Goal: Task Accomplishment & Management: Manage account settings

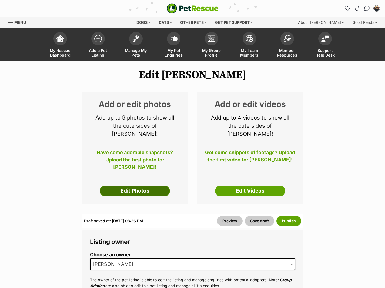
click at [138, 184] on link "Edit Photos" at bounding box center [135, 190] width 70 height 11
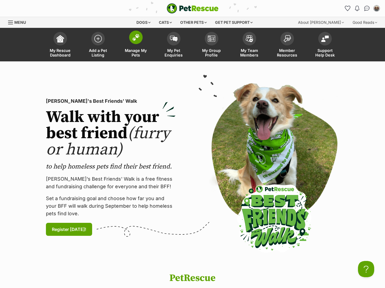
click at [129, 47] on link "Manage My Pets" at bounding box center [136, 45] width 38 height 32
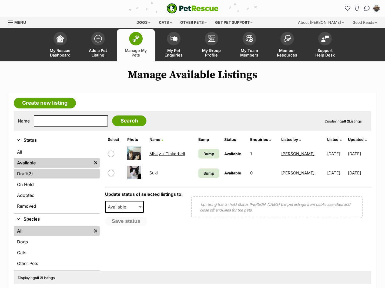
click at [59, 176] on link "Draft (2) Items" at bounding box center [57, 174] width 86 height 10
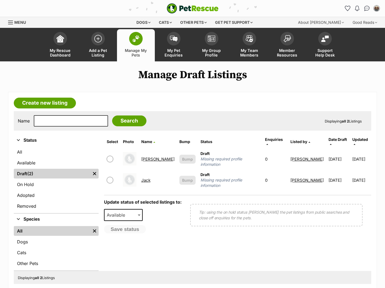
click at [150, 156] on link "Camie" at bounding box center [157, 158] width 33 height 5
